Goal: Information Seeking & Learning: Find specific page/section

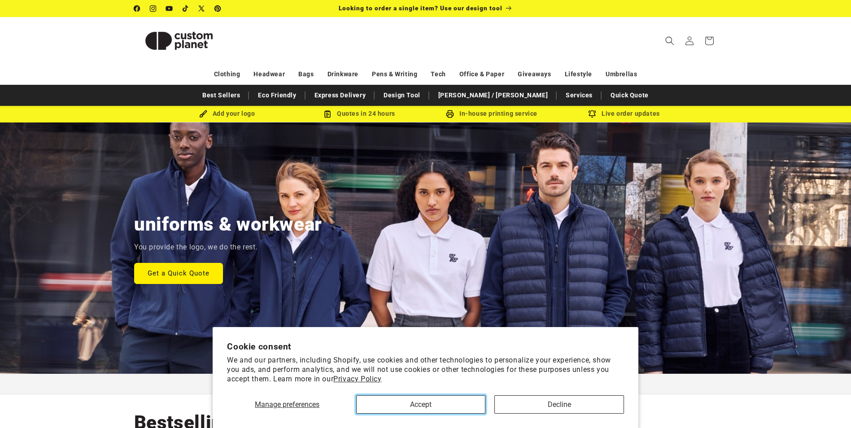
click at [461, 407] on button "Accept" at bounding box center [420, 404] width 129 height 18
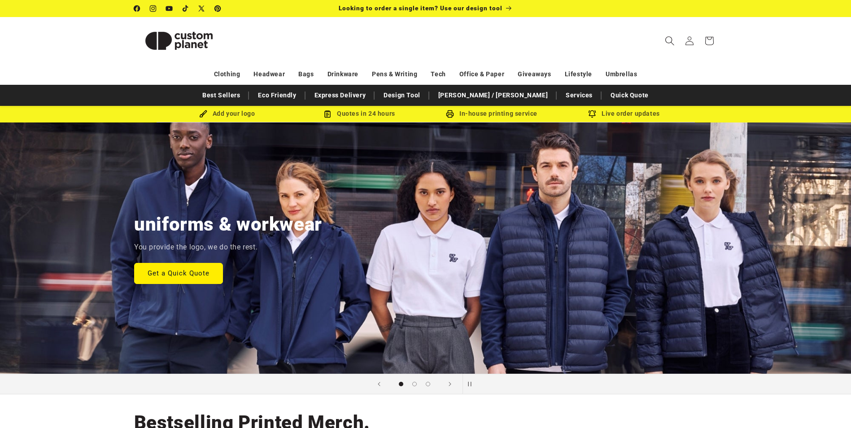
click at [664, 42] on span "Search" at bounding box center [670, 41] width 20 height 20
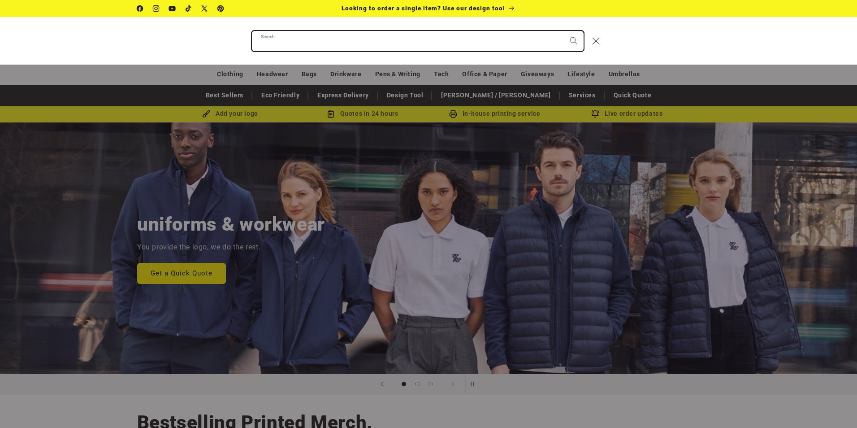
click at [544, 37] on input "Search" at bounding box center [418, 41] width 332 height 20
type input "*****"
click at [564, 31] on button "Search" at bounding box center [574, 41] width 20 height 20
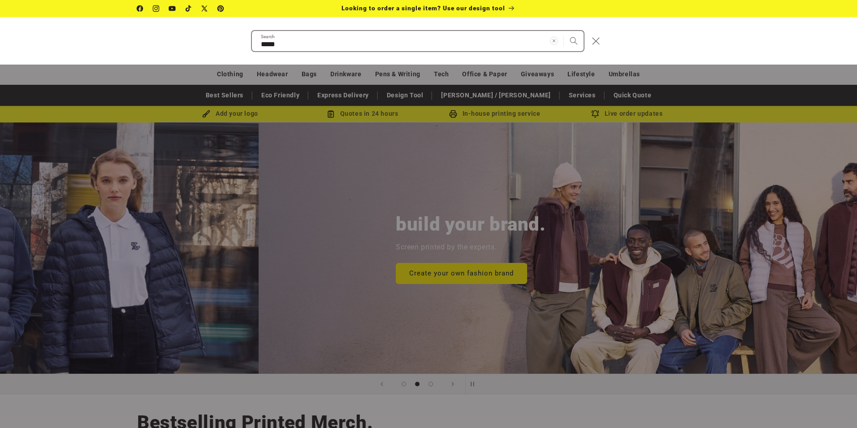
scroll to position [0, 854]
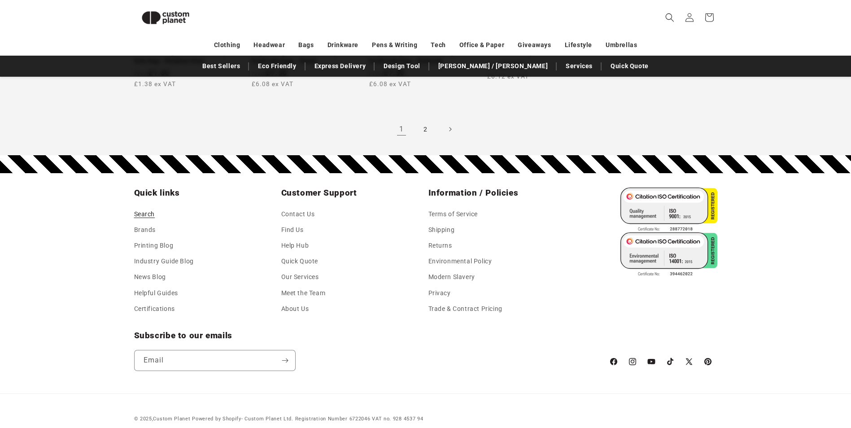
scroll to position [975, 0]
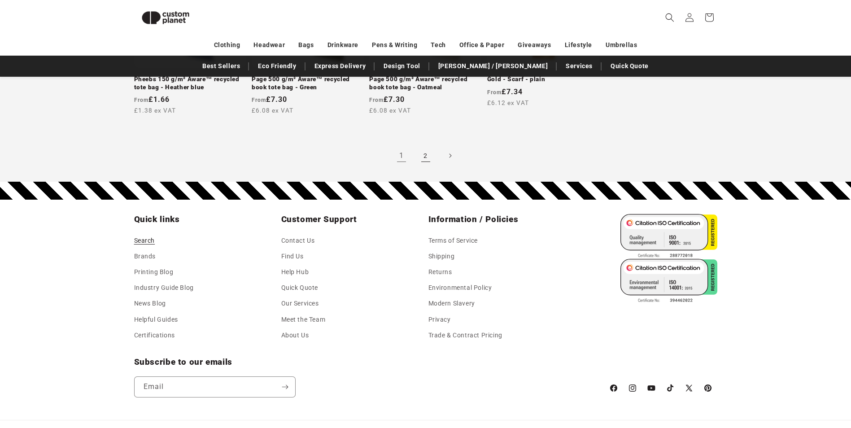
click at [424, 165] on link "2" at bounding box center [426, 156] width 20 height 20
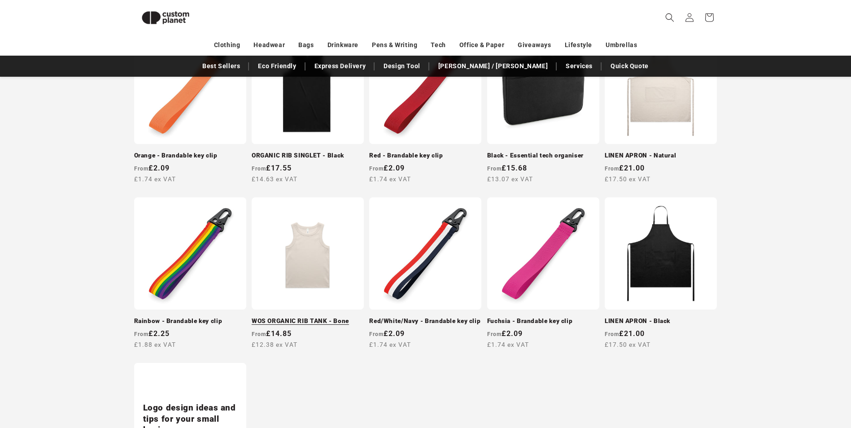
scroll to position [213, 0]
